Goal: Task Accomplishment & Management: Manage account settings

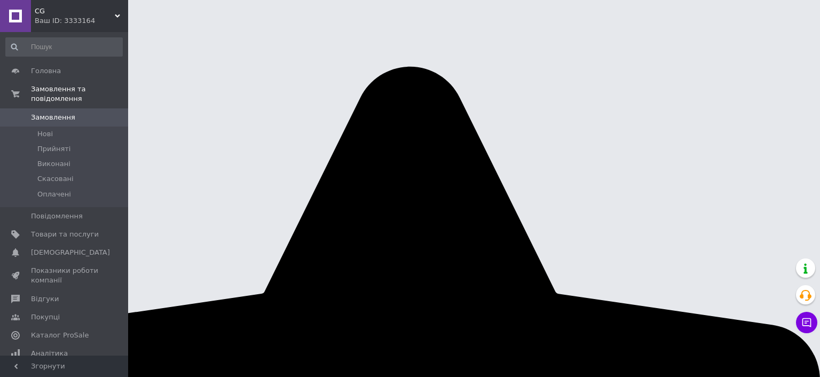
click at [13, 28] on icon at bounding box center [8, 32] width 9 height 9
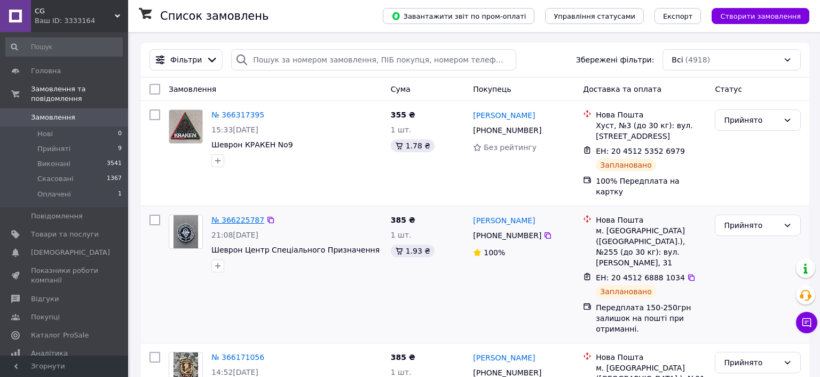
click at [239, 216] on link "№ 366225787" at bounding box center [237, 220] width 53 height 9
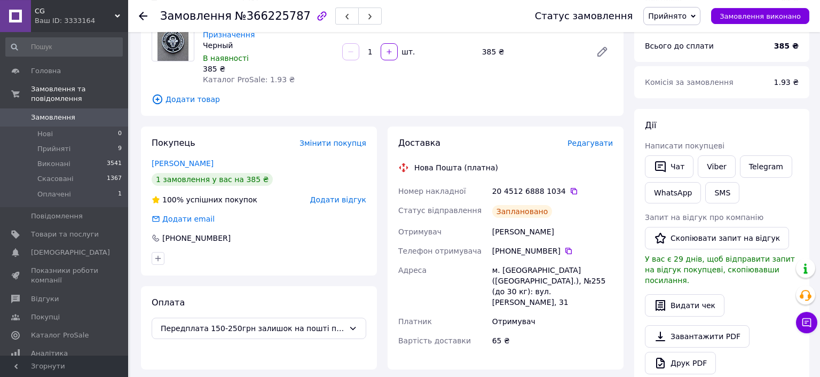
scroll to position [184, 0]
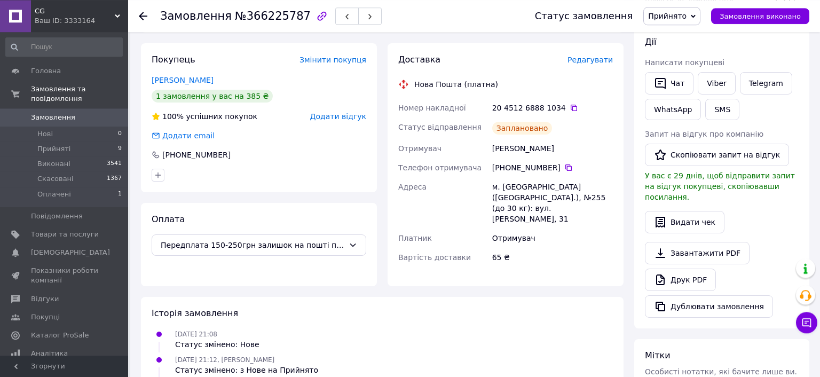
click at [596, 61] on span "Редагувати" at bounding box center [590, 60] width 45 height 9
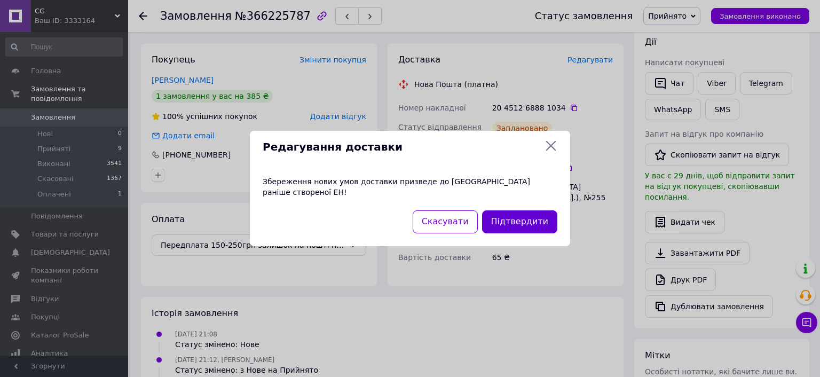
click at [516, 215] on button "Підтвердити" at bounding box center [519, 221] width 75 height 23
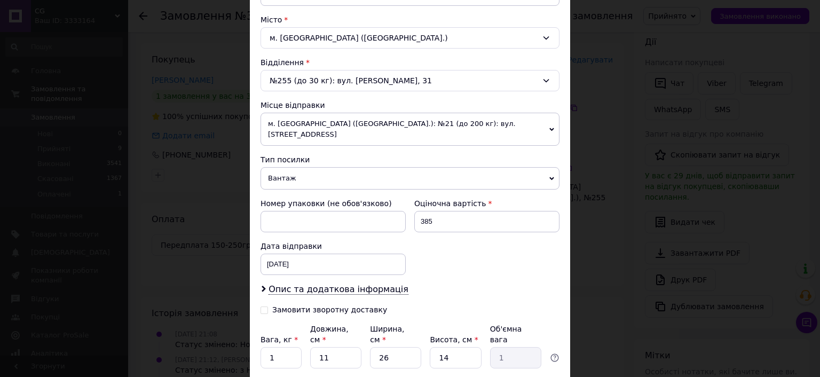
scroll to position [348, 0]
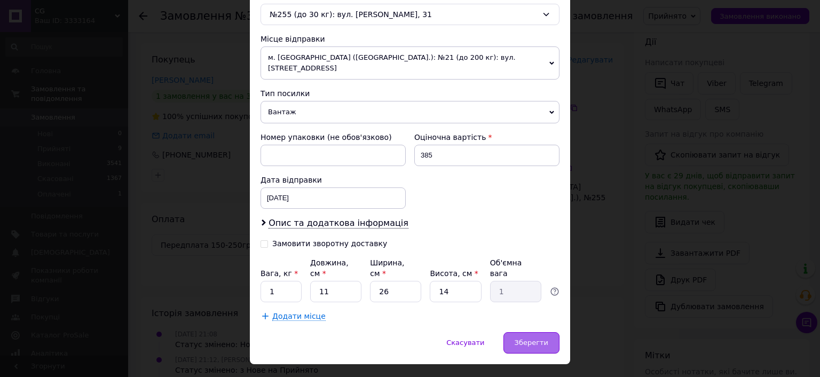
click at [537, 339] on span "Зберегти" at bounding box center [532, 343] width 34 height 8
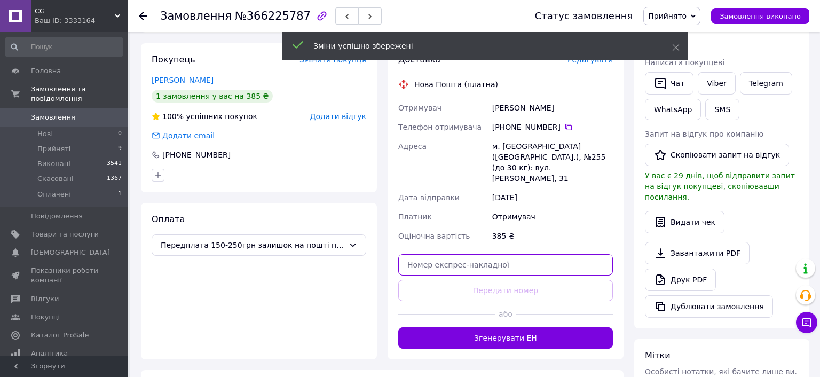
click at [474, 254] on input "text" at bounding box center [505, 264] width 215 height 21
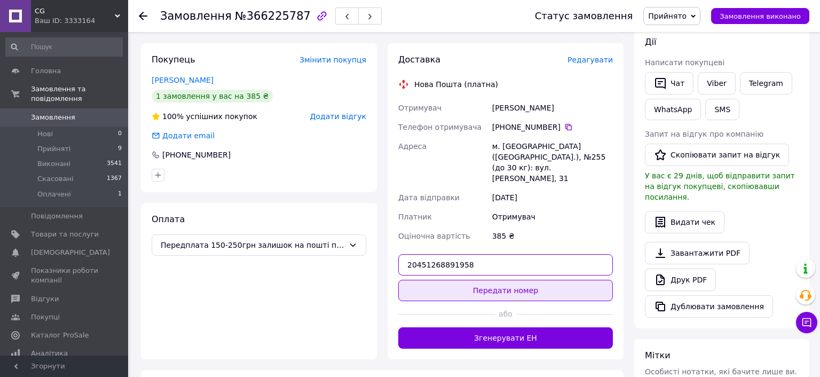
type input "20451268891958"
click at [509, 280] on button "Передати номер" at bounding box center [505, 290] width 215 height 21
